Goal: Navigation & Orientation: Find specific page/section

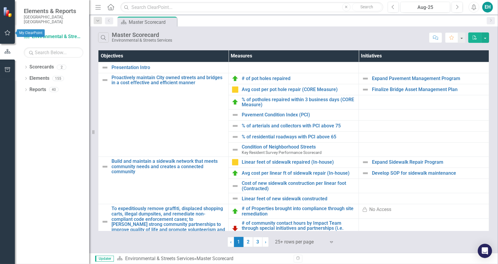
click at [9, 29] on button "button" at bounding box center [7, 33] width 13 height 12
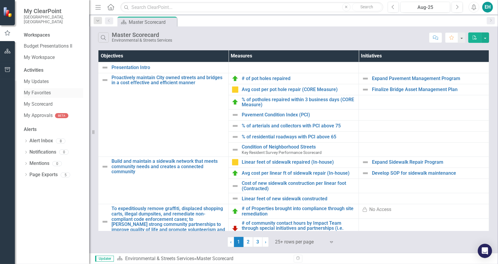
click at [36, 89] on link "My Favorites" at bounding box center [53, 92] width 59 height 7
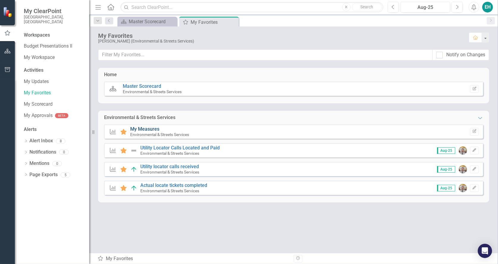
click at [146, 127] on link "My Measures" at bounding box center [144, 129] width 29 height 6
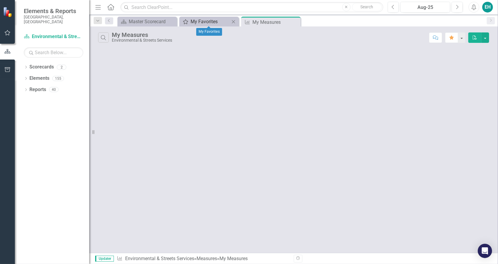
click at [204, 20] on div "My Favorites" at bounding box center [209, 21] width 39 height 7
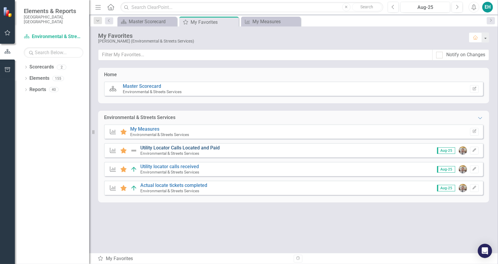
click at [157, 148] on link "Utility Locator Calls Located and Paid" at bounding box center [179, 148] width 79 height 6
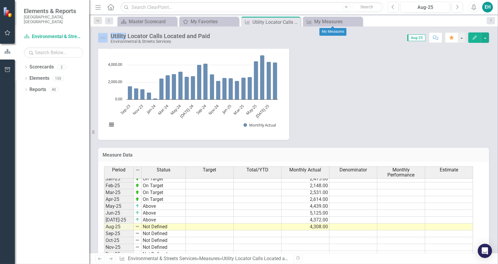
drag, startPoint x: 357, startPoint y: 21, endPoint x: 275, endPoint y: 14, distance: 81.7
click at [0, 0] on icon at bounding box center [0, 0] width 0 height 0
click at [207, 20] on div "My Favorites" at bounding box center [209, 21] width 39 height 7
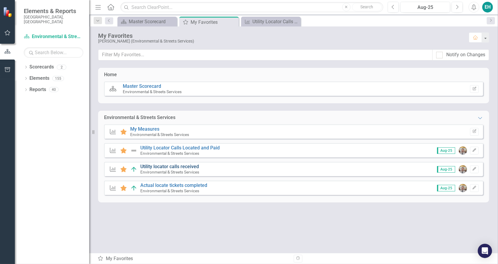
click at [167, 164] on link "Utility locator calls received" at bounding box center [169, 166] width 59 height 6
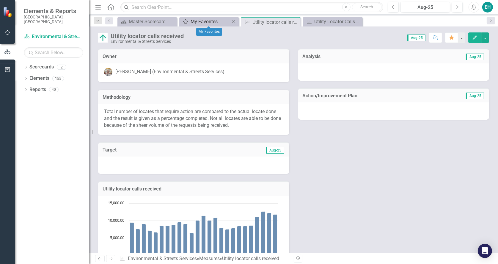
click at [200, 21] on div "My Favorites" at bounding box center [209, 21] width 39 height 7
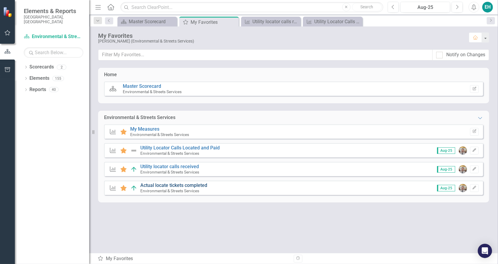
click at [185, 186] on link "Actual locate tickets completed" at bounding box center [173, 185] width 67 height 6
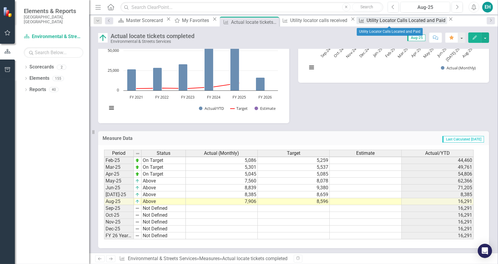
click at [382, 21] on div "Utility Locator Calls Located and Paid" at bounding box center [406, 20] width 80 height 7
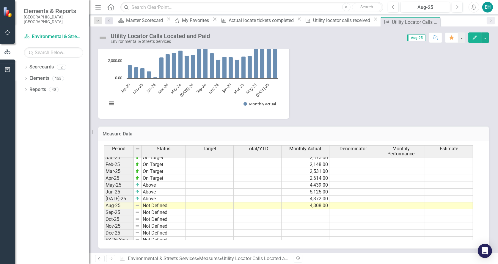
scroll to position [301, 0]
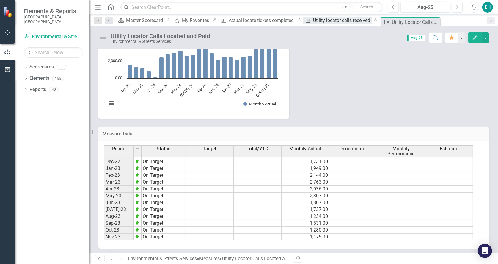
click at [321, 22] on div "Utility locator calls received" at bounding box center [342, 20] width 59 height 7
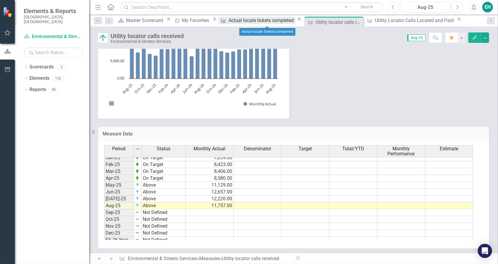
click at [269, 23] on div "Actual locate tickets completed" at bounding box center [262, 20] width 67 height 7
